Goal: Transaction & Acquisition: Download file/media

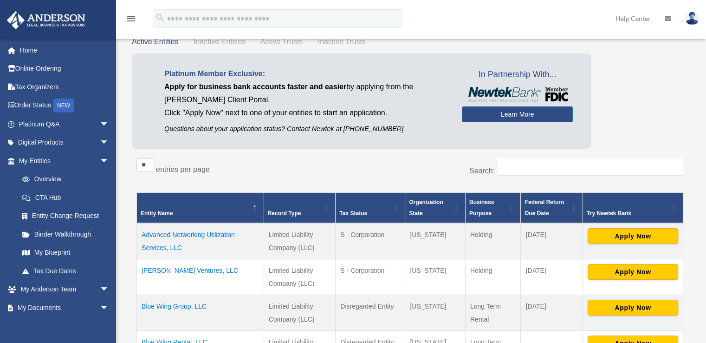
scroll to position [145, 0]
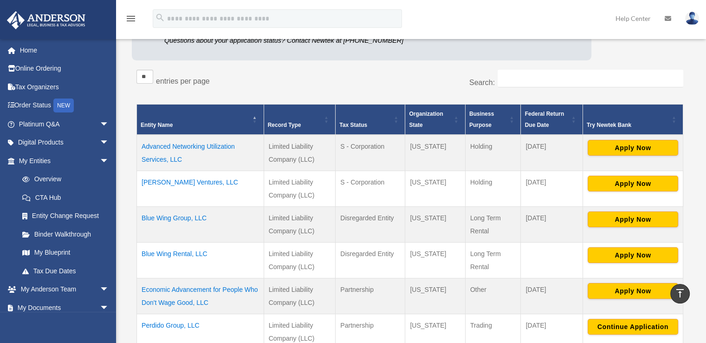
click at [177, 181] on td "[PERSON_NAME] Ventures, LLC" at bounding box center [200, 188] width 127 height 36
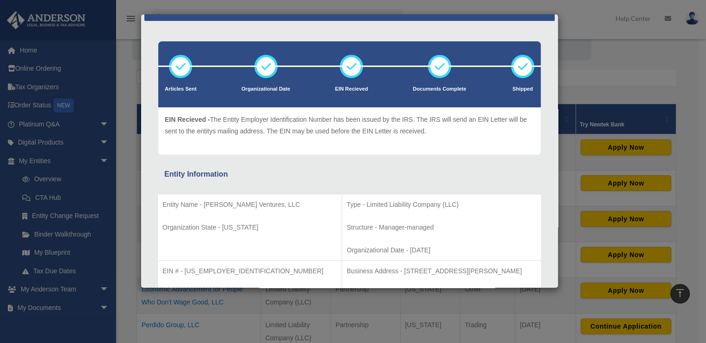
scroll to position [0, 0]
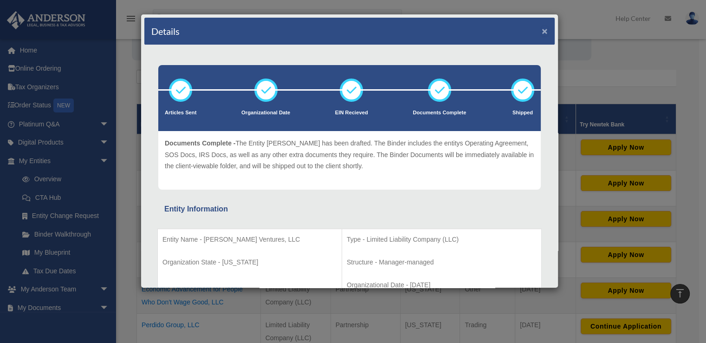
click at [542, 30] on button "×" at bounding box center [545, 31] width 6 height 10
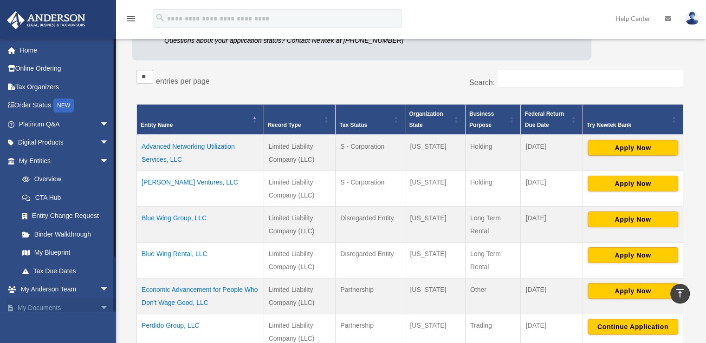
click at [85, 305] on link "My Documents arrow_drop_down" at bounding box center [64, 307] width 117 height 19
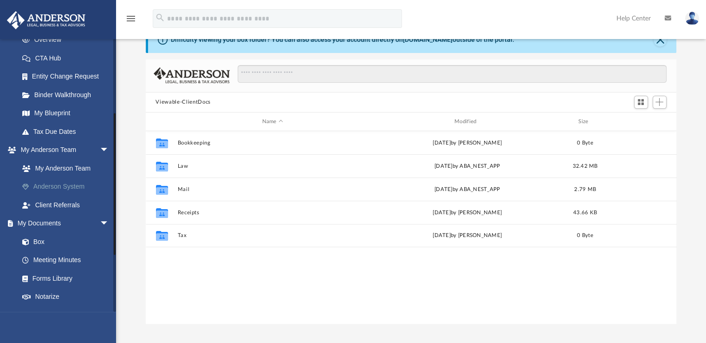
scroll to position [204, 524]
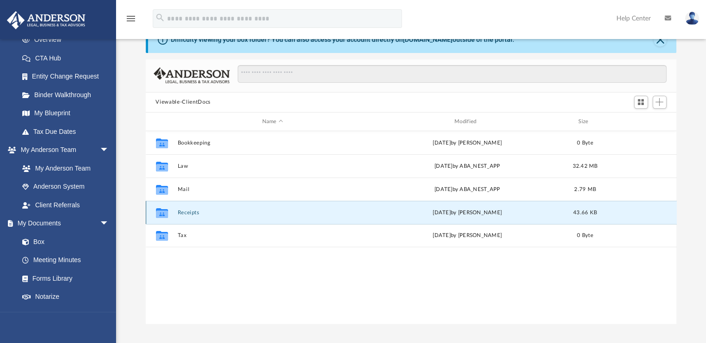
click at [194, 212] on button "Receipts" at bounding box center [272, 212] width 190 height 6
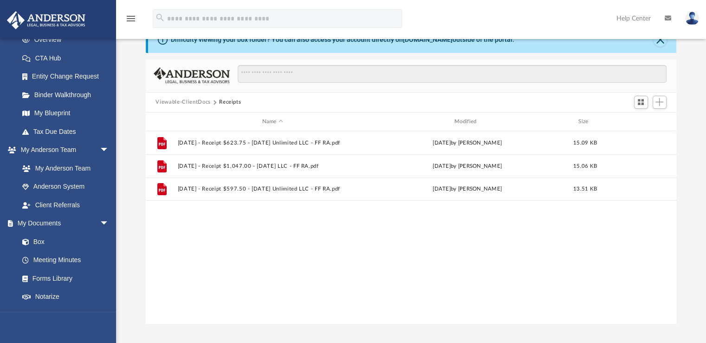
click at [195, 100] on button "Viewable-ClientDocs" at bounding box center [182, 102] width 55 height 8
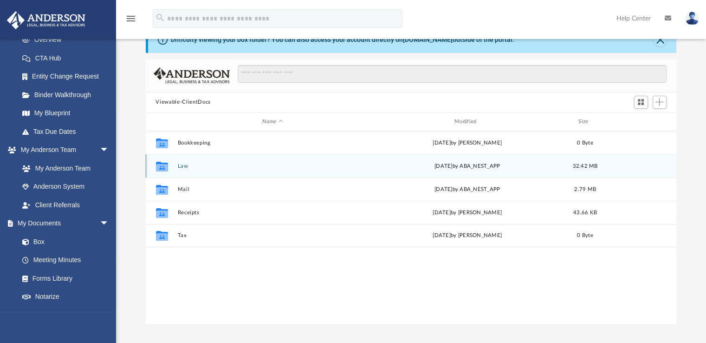
click at [185, 165] on button "Law" at bounding box center [272, 166] width 190 height 6
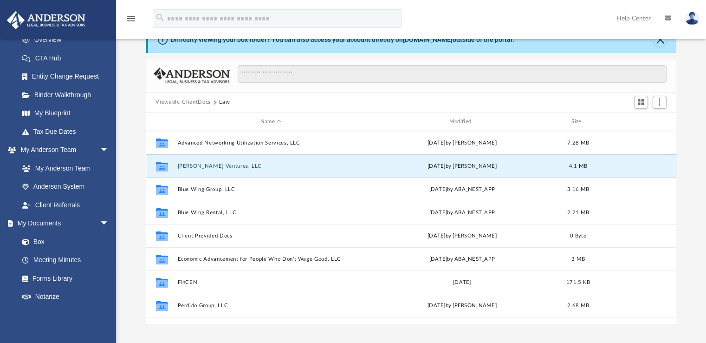
click at [215, 165] on button "[PERSON_NAME] Ventures, LLC" at bounding box center [270, 166] width 187 height 6
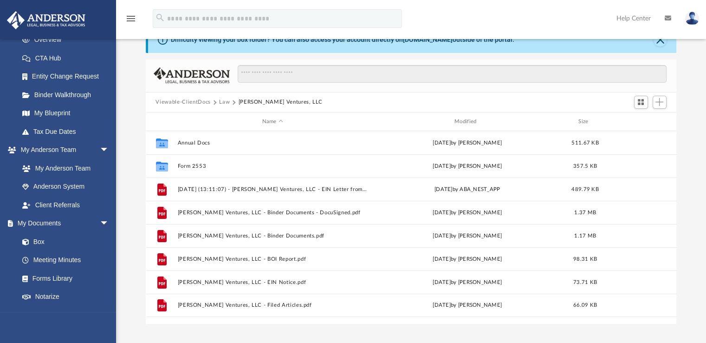
click at [225, 103] on button "Law" at bounding box center [224, 102] width 11 height 8
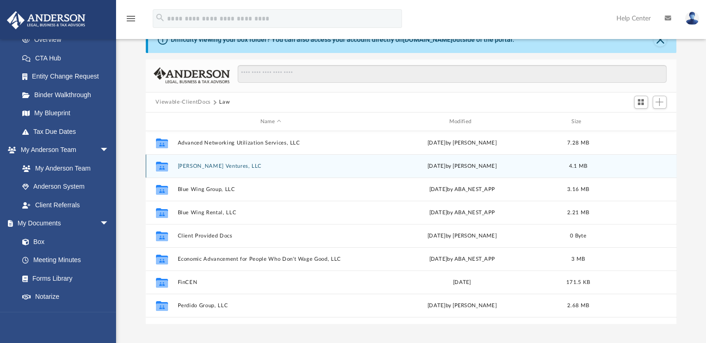
click at [219, 167] on button "Benning Ventures, LLC" at bounding box center [270, 166] width 187 height 6
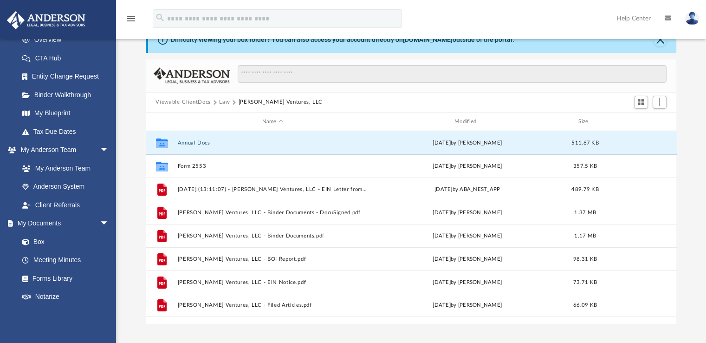
click at [202, 142] on button "Annual Docs" at bounding box center [272, 143] width 190 height 6
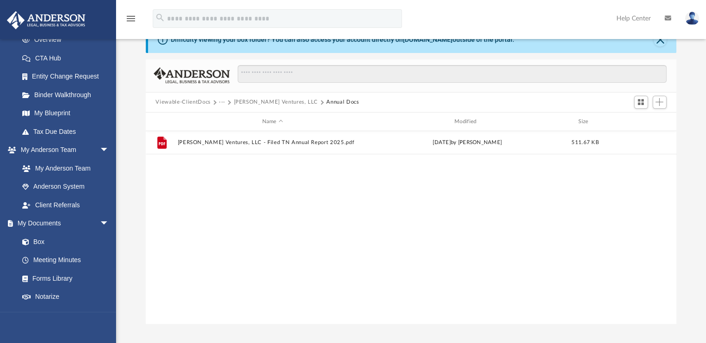
click at [245, 101] on button "Benning Ventures, LLC" at bounding box center [275, 102] width 84 height 8
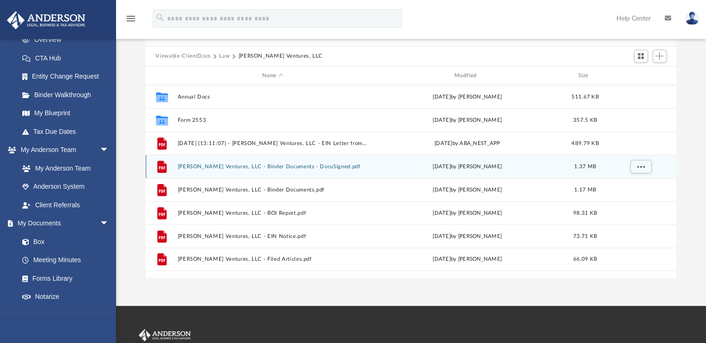
scroll to position [93, 0]
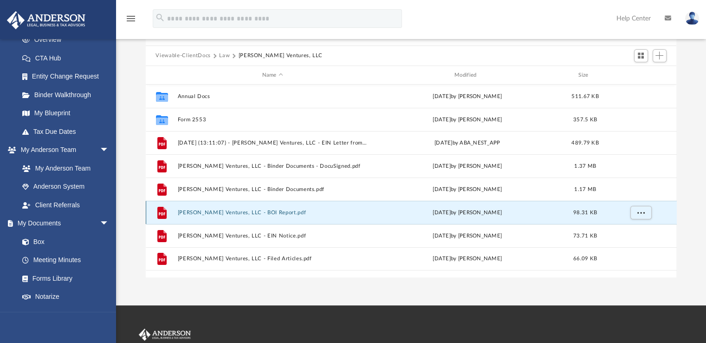
click at [225, 212] on button "Benning Ventures, LLC - BOI Report.pdf" at bounding box center [272, 212] width 190 height 6
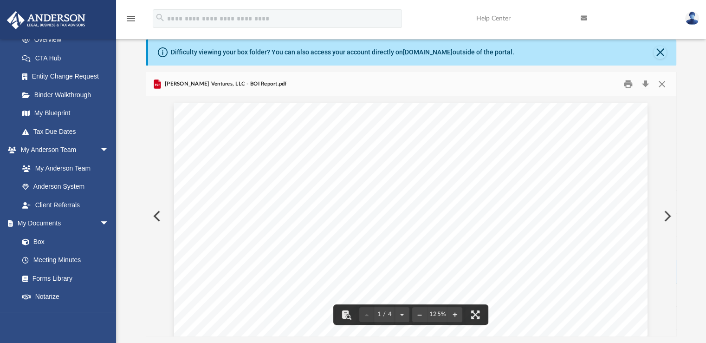
scroll to position [0, 0]
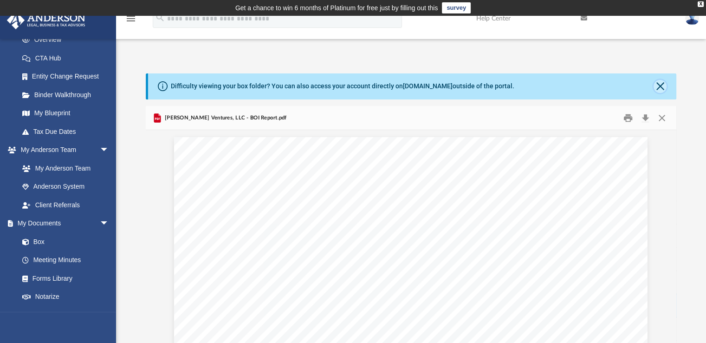
click at [659, 86] on button "Close" at bounding box center [660, 86] width 13 height 13
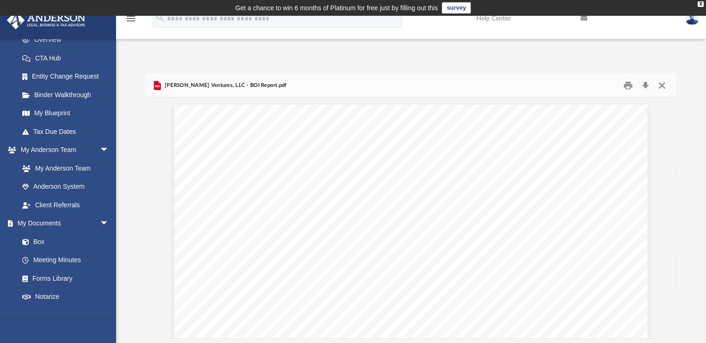
click at [663, 86] on button "Close" at bounding box center [662, 85] width 17 height 14
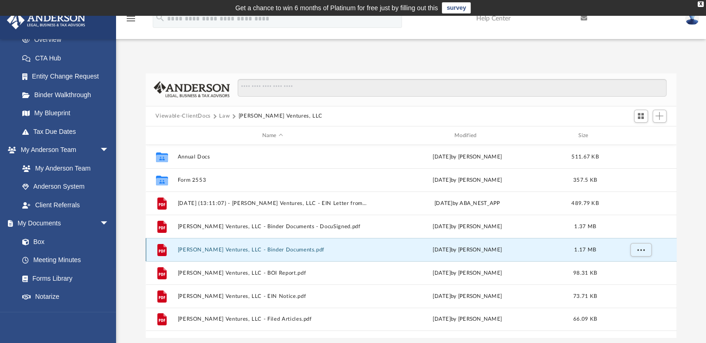
click at [271, 249] on button "Benning Ventures, LLC - Binder Documents.pdf" at bounding box center [272, 249] width 190 height 6
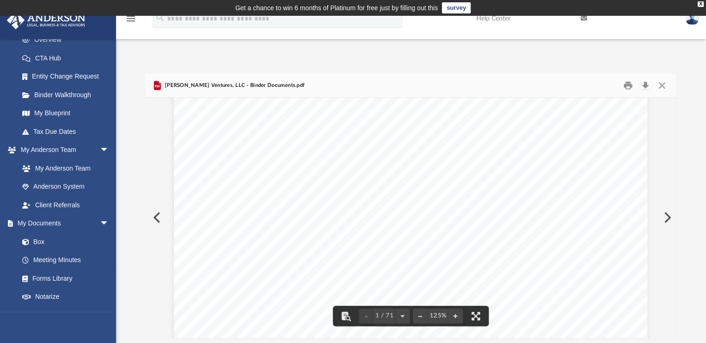
scroll to position [371, 0]
click at [662, 86] on button "Close" at bounding box center [662, 85] width 17 height 14
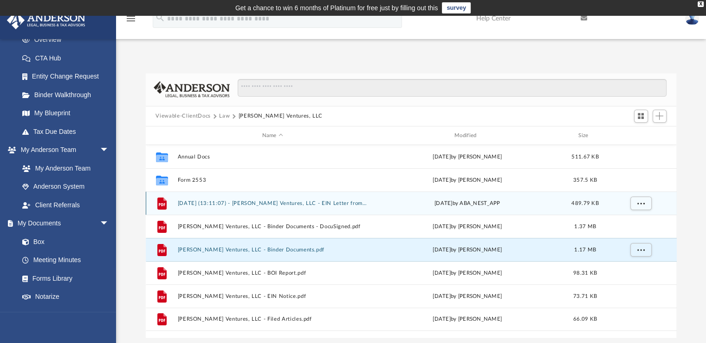
click at [270, 204] on button "2024.07.18 (13:11:07) - Benning Ventures, LLC - EIN Letter from IRS.pdf" at bounding box center [272, 203] width 190 height 6
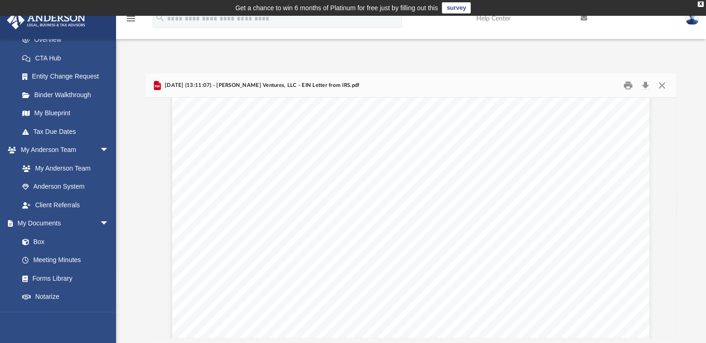
scroll to position [0, 0]
click at [661, 84] on button "Close" at bounding box center [662, 85] width 17 height 14
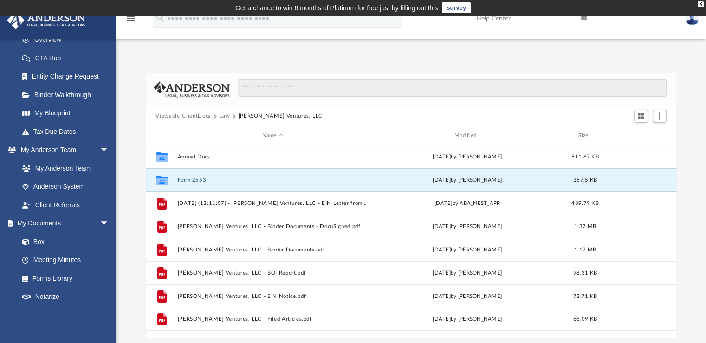
click at [195, 180] on button "Form 2553" at bounding box center [272, 180] width 190 height 6
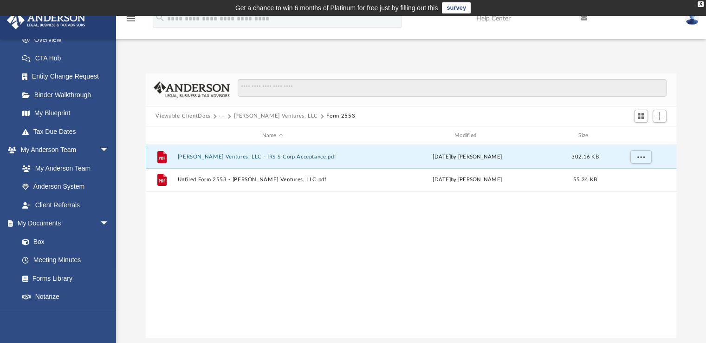
click at [254, 156] on button "Benning Ventures, LLC - IRS S-Corp Acceptance.pdf" at bounding box center [272, 157] width 190 height 6
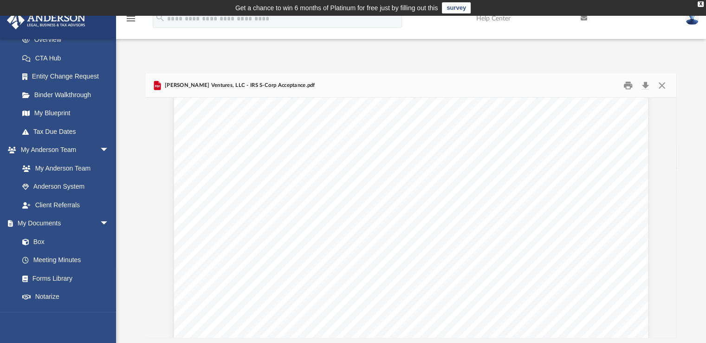
scroll to position [139, 0]
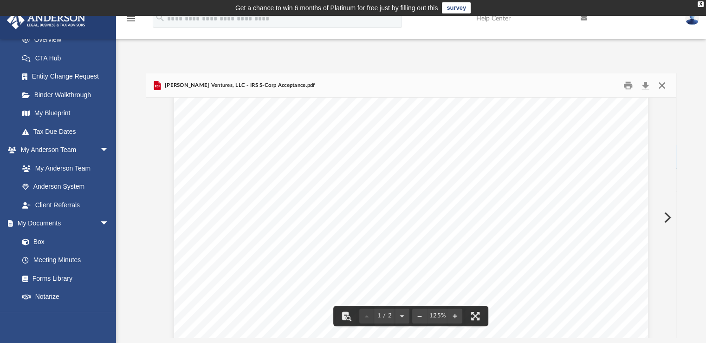
click at [662, 88] on button "Close" at bounding box center [662, 85] width 17 height 14
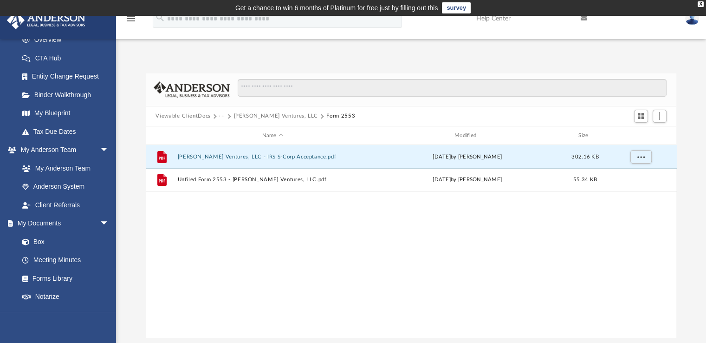
click at [274, 113] on button "Benning Ventures, LLC" at bounding box center [275, 116] width 84 height 8
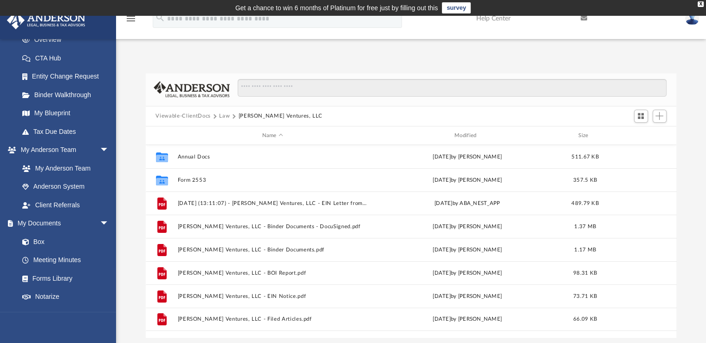
click at [201, 116] on button "Viewable-ClientDocs" at bounding box center [182, 116] width 55 height 8
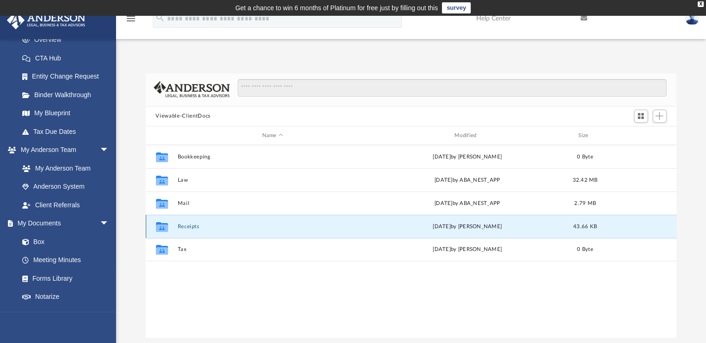
click at [194, 228] on button "Receipts" at bounding box center [272, 226] width 190 height 6
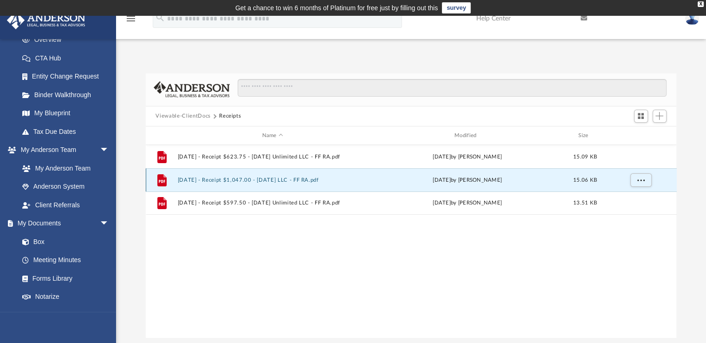
click at [265, 178] on button "2024.6.24 - Receipt $1,047.00 - 2024.06.24 LLC - FF RA.pdf" at bounding box center [272, 180] width 190 height 6
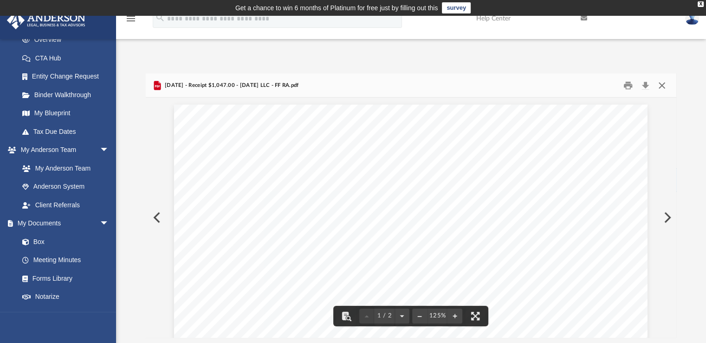
click at [663, 85] on button "Close" at bounding box center [662, 85] width 17 height 14
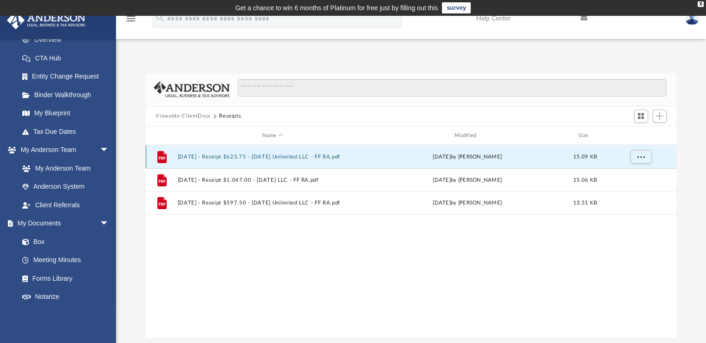
click at [302, 156] on button "2024.10.8 - Receipt $623.75 - 2024.10.08 Unlimited LLC - FF RA.pdf" at bounding box center [272, 157] width 190 height 6
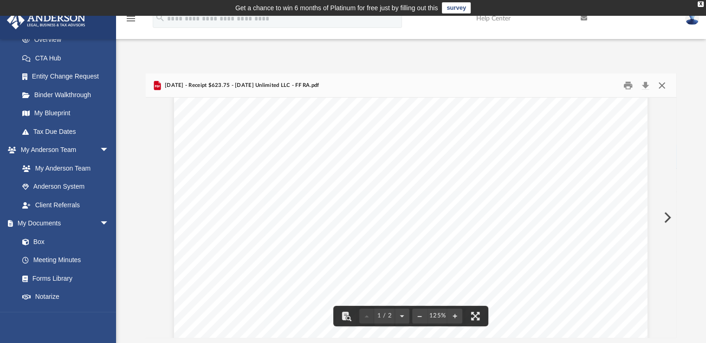
click at [664, 88] on button "Close" at bounding box center [662, 85] width 17 height 14
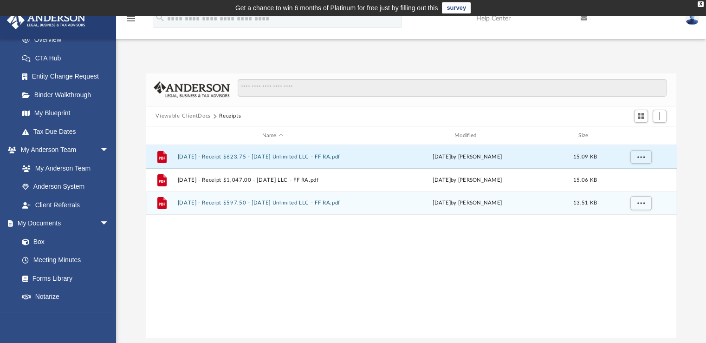
click at [264, 203] on button "2024.9.13 - Receipt $597.50 - 2024.09.13 Unlimited LLC - FF RA.pdf" at bounding box center [272, 203] width 190 height 6
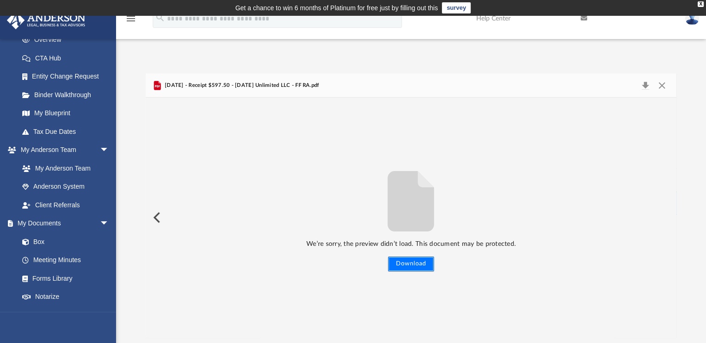
click at [416, 265] on button "Download" at bounding box center [411, 263] width 46 height 15
click at [659, 86] on button "Close" at bounding box center [662, 85] width 17 height 13
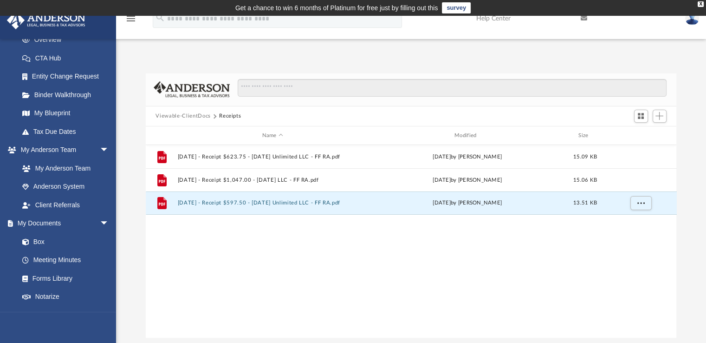
click at [195, 116] on button "Viewable-ClientDocs" at bounding box center [182, 116] width 55 height 8
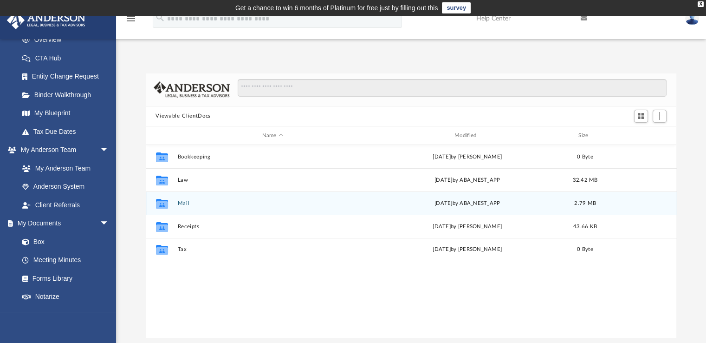
click at [184, 205] on button "Mail" at bounding box center [272, 203] width 190 height 6
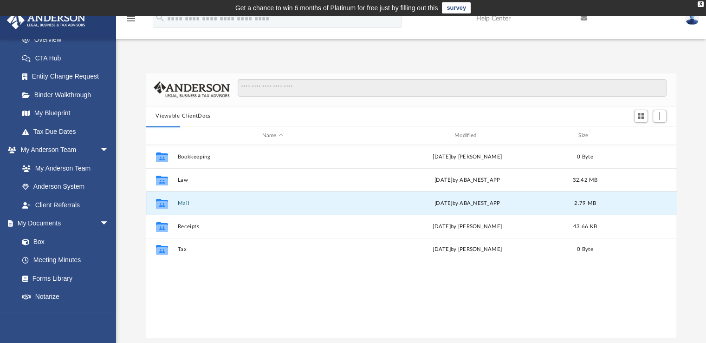
click at [184, 205] on button "Mail" at bounding box center [272, 203] width 190 height 6
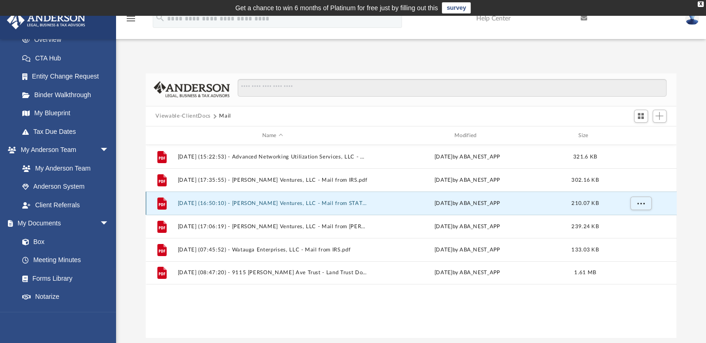
click at [273, 201] on button "2024.10.11 (16:50:10) - Benning Ventures, LLC - Mail from STATE OF TENNESSEE DE…" at bounding box center [272, 203] width 190 height 6
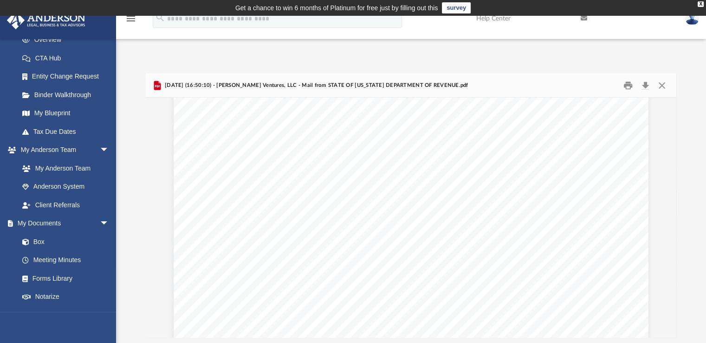
scroll to position [15, 0]
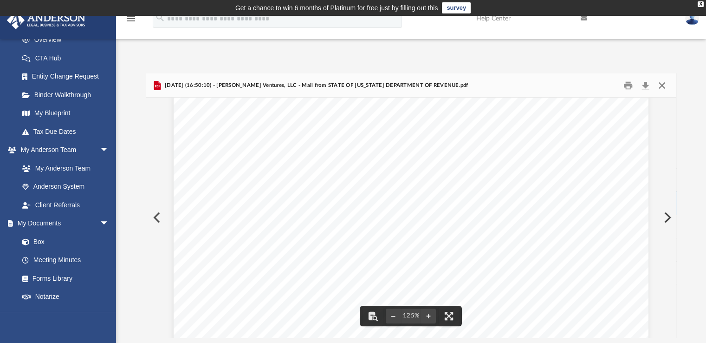
click at [665, 84] on button "Close" at bounding box center [662, 85] width 17 height 14
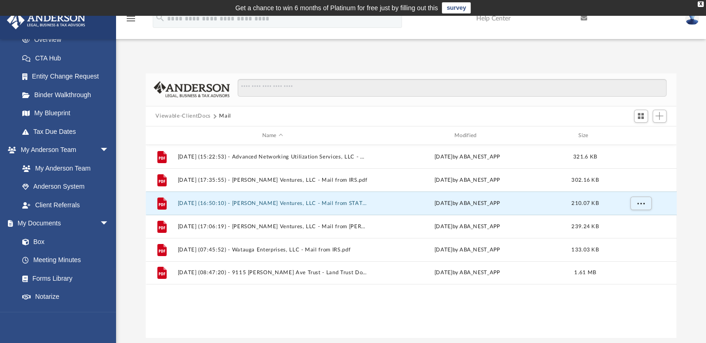
click at [203, 115] on button "Viewable-ClientDocs" at bounding box center [182, 116] width 55 height 8
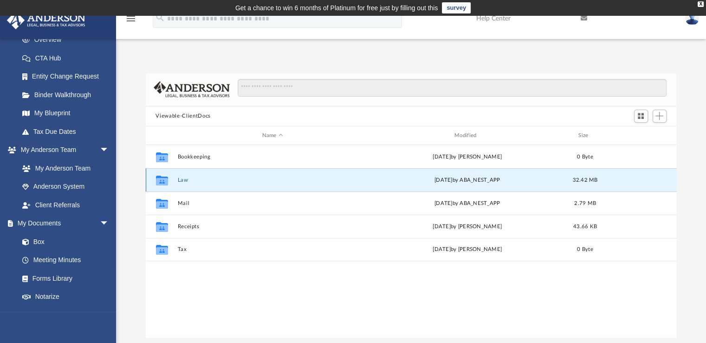
click at [183, 179] on button "Law" at bounding box center [272, 180] width 190 height 6
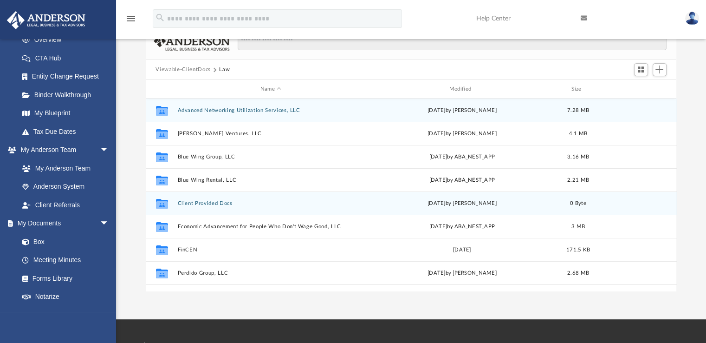
scroll to position [46, 0]
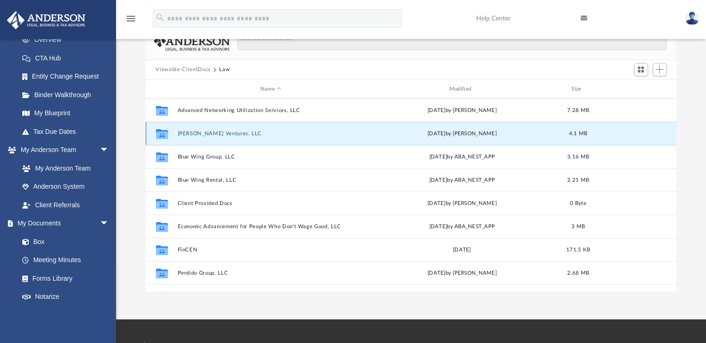
click at [209, 134] on button "Benning Ventures, LLC" at bounding box center [270, 133] width 187 height 6
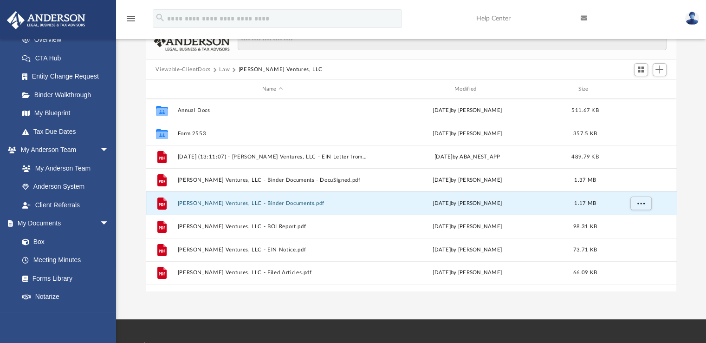
click at [235, 201] on button "Benning Ventures, LLC - Binder Documents.pdf" at bounding box center [272, 203] width 190 height 6
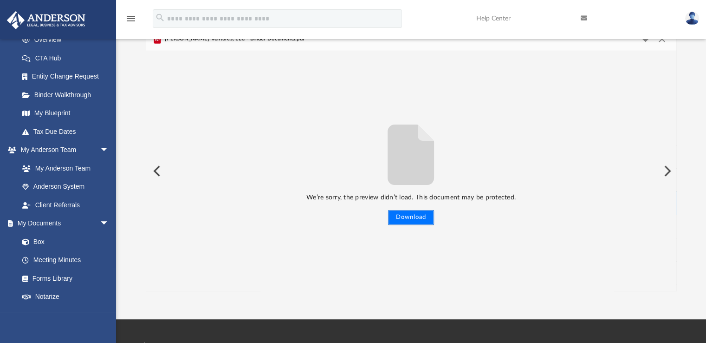
click at [421, 221] on button "Download" at bounding box center [411, 217] width 46 height 15
